Goal: Transaction & Acquisition: Purchase product/service

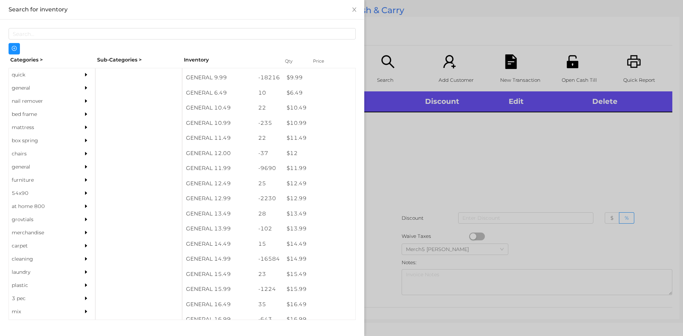
scroll to position [432, 0]
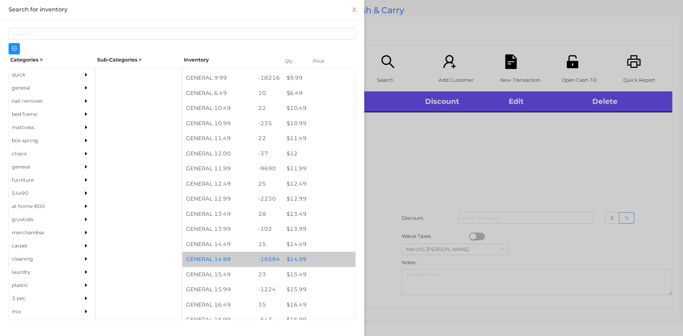
click at [297, 260] on div "$ 14.99" at bounding box center [319, 259] width 72 height 15
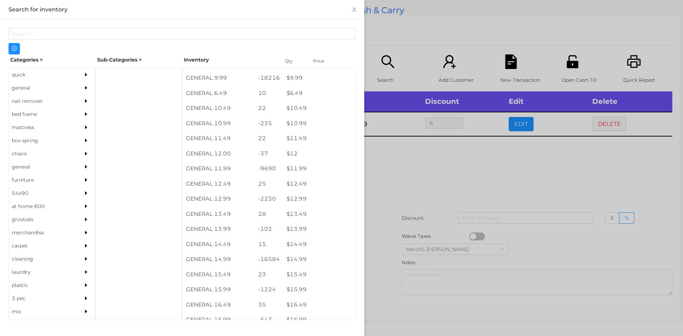
click at [421, 167] on div at bounding box center [341, 168] width 683 height 336
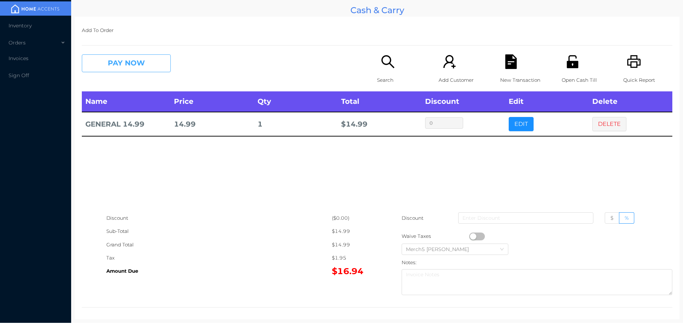
click at [135, 63] on button "PAY NOW" at bounding box center [126, 63] width 89 height 18
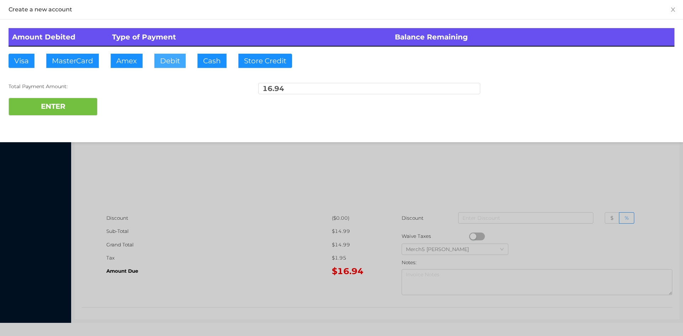
click at [175, 58] on button "Debit" at bounding box center [169, 61] width 31 height 14
click at [69, 109] on button "ENTER" at bounding box center [53, 107] width 89 height 18
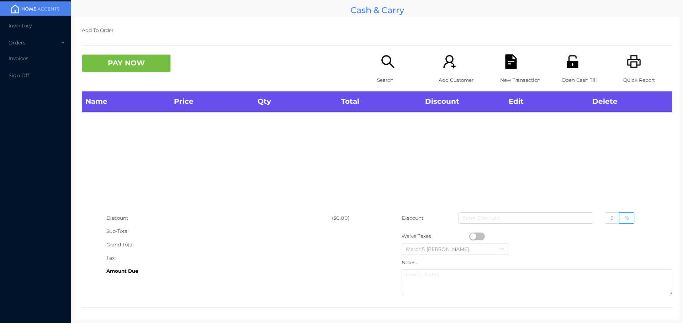
click at [384, 64] on icon "icon: search" at bounding box center [388, 61] width 15 height 15
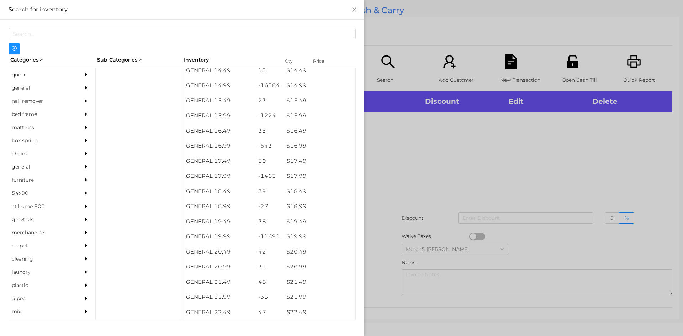
scroll to position [607, 0]
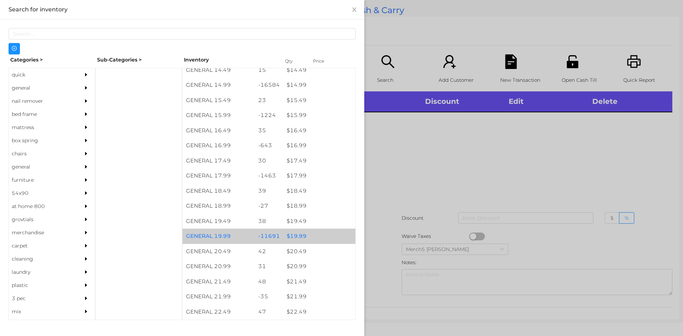
click at [302, 237] on div "$ 19.99" at bounding box center [319, 236] width 72 height 15
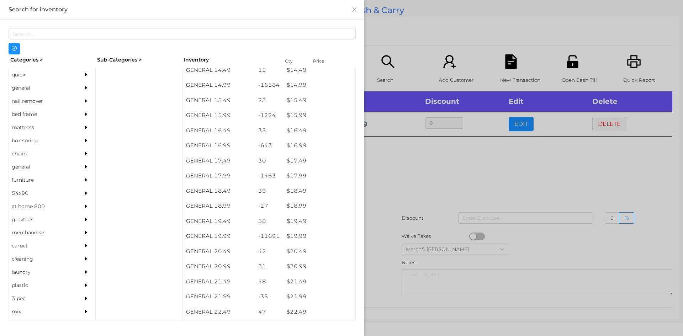
click at [417, 163] on div at bounding box center [341, 168] width 683 height 336
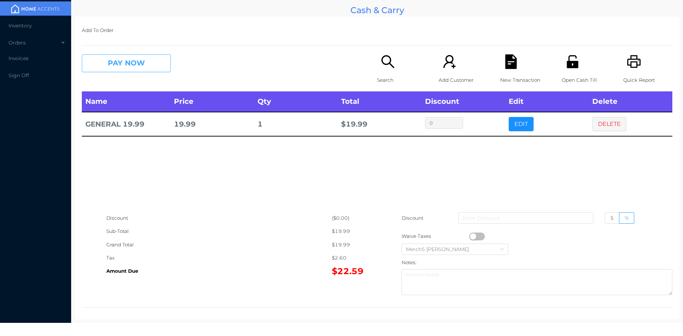
click at [139, 69] on button "PAY NOW" at bounding box center [126, 63] width 89 height 18
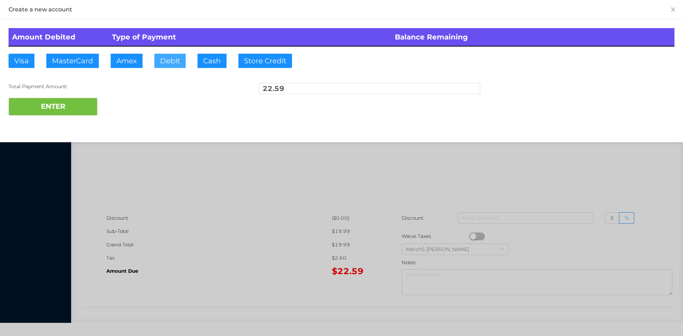
click at [171, 58] on button "Debit" at bounding box center [169, 61] width 31 height 14
click at [63, 104] on button "ENTER" at bounding box center [53, 107] width 89 height 18
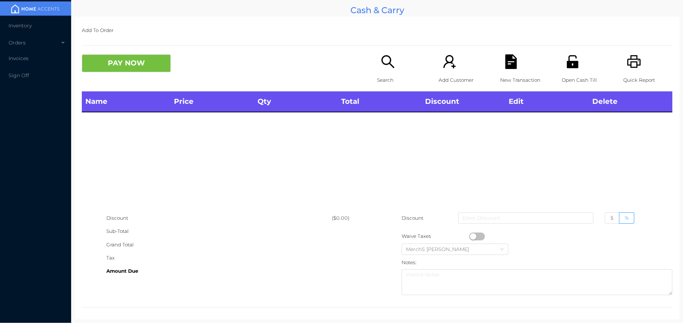
click at [385, 64] on icon "icon: search" at bounding box center [388, 61] width 13 height 13
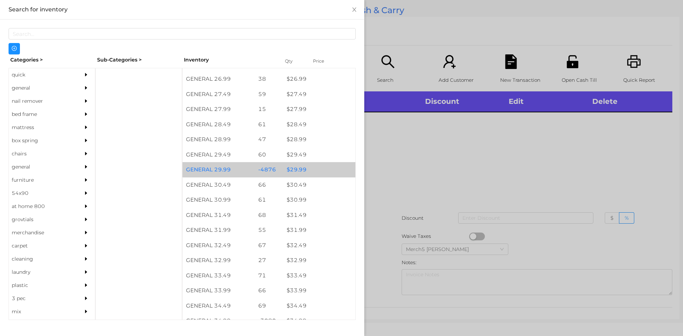
scroll to position [976, 0]
click at [288, 174] on div "$ 29.99" at bounding box center [319, 169] width 72 height 15
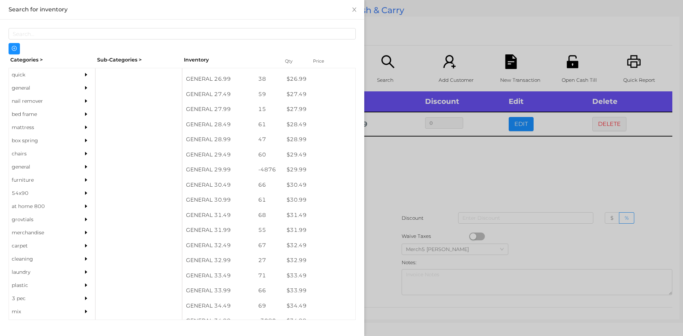
click at [405, 159] on div at bounding box center [341, 168] width 683 height 336
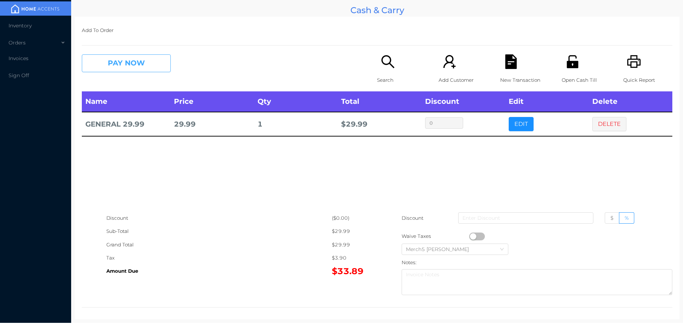
click at [143, 59] on button "PAY NOW" at bounding box center [126, 63] width 89 height 18
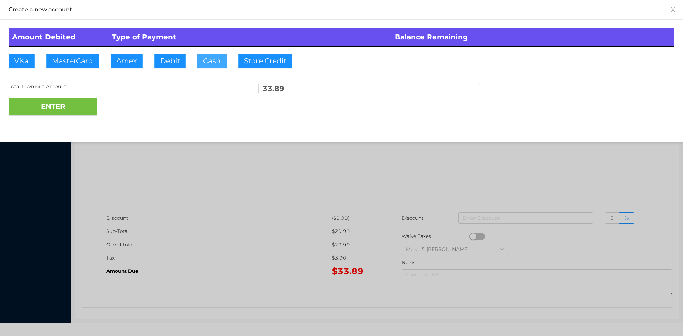
click at [210, 56] on button "Cash" at bounding box center [212, 61] width 29 height 14
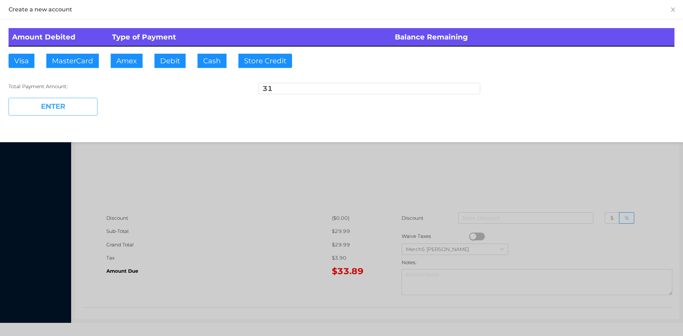
click at [77, 102] on button "ENTER" at bounding box center [53, 107] width 89 height 18
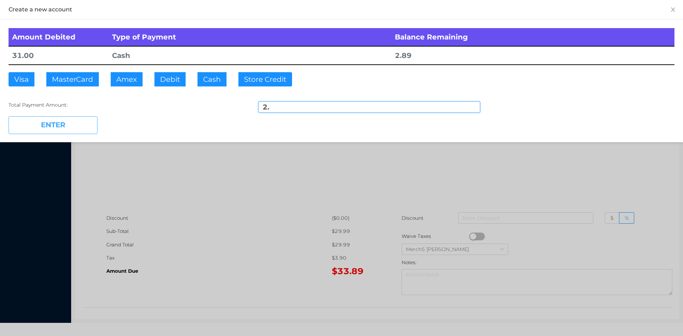
type input "2"
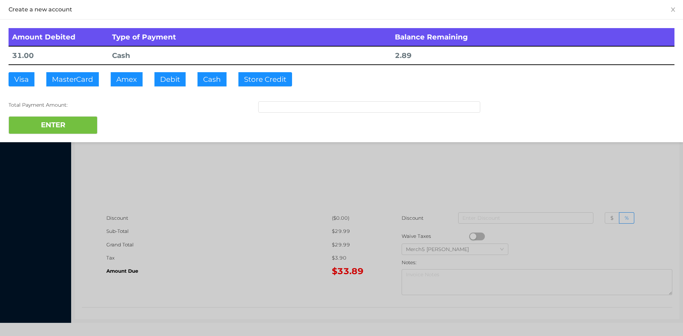
click at [207, 179] on div at bounding box center [341, 168] width 683 height 336
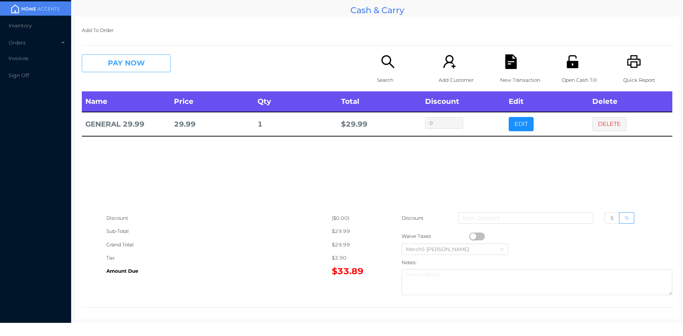
click at [148, 61] on button "PAY NOW" at bounding box center [126, 63] width 89 height 18
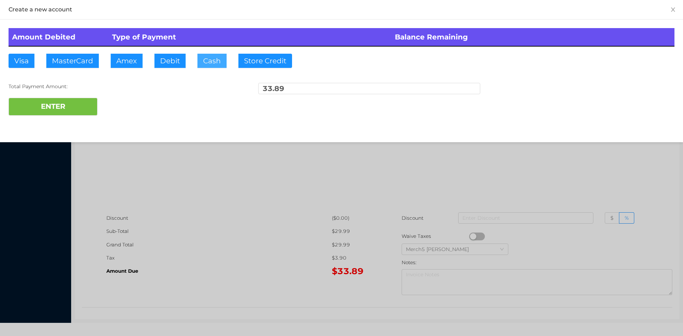
click at [206, 58] on button "Cash" at bounding box center [212, 61] width 29 height 14
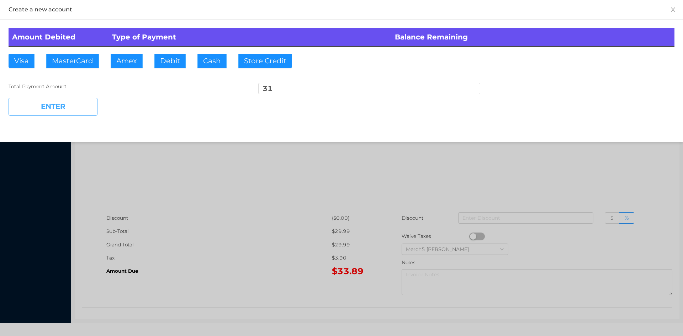
click at [58, 108] on button "ENTER" at bounding box center [53, 107] width 89 height 18
type input "2.89"
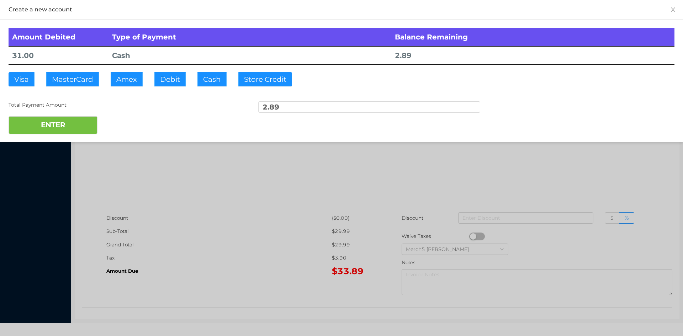
click at [220, 173] on div at bounding box center [341, 168] width 683 height 336
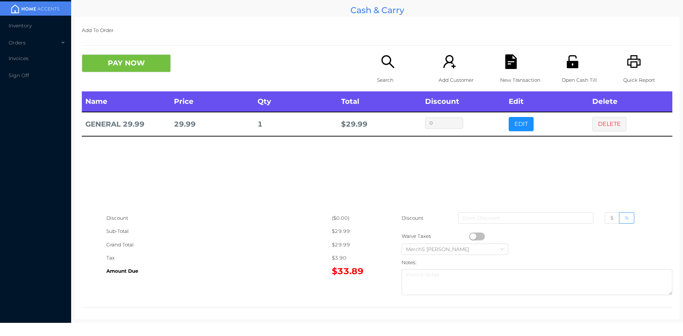
click at [138, 62] on button "PAY NOW" at bounding box center [126, 63] width 89 height 18
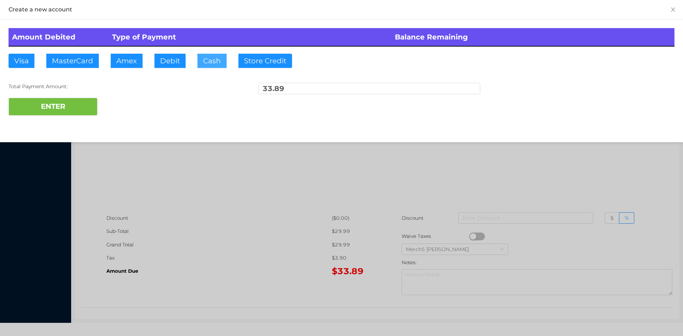
click at [212, 61] on button "Cash" at bounding box center [212, 61] width 29 height 14
click at [66, 107] on button "ENTER" at bounding box center [53, 107] width 89 height 18
